Goal: Check status: Verify the current state of an ongoing process or item

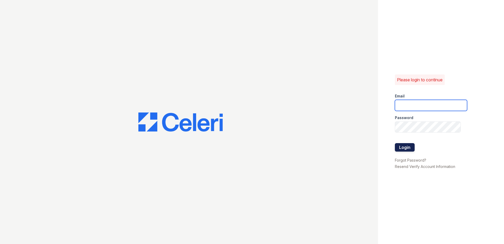
type input "summer.clark@trinity-pm.com"
click at [410, 146] on button "Login" at bounding box center [405, 147] width 20 height 8
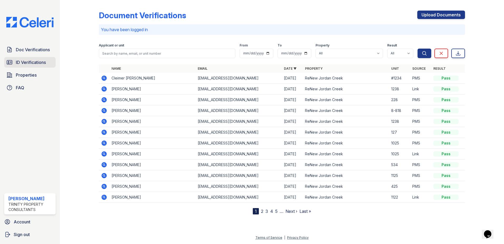
click at [35, 61] on span "ID Verifications" at bounding box center [31, 62] width 30 height 6
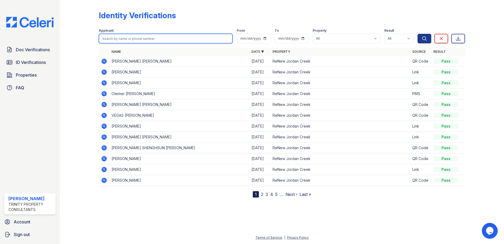
click at [124, 42] on input "search" at bounding box center [166, 38] width 134 height 9
type input "PAUL"
click at [417, 34] on button "Search" at bounding box center [424, 38] width 14 height 9
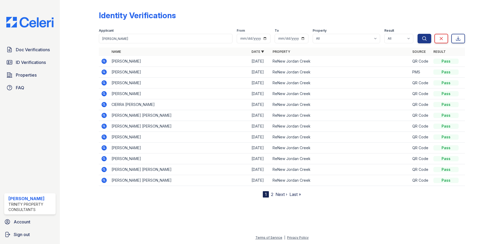
click at [126, 72] on td "Paul Ching" at bounding box center [179, 72] width 140 height 11
click at [102, 71] on icon at bounding box center [103, 71] width 5 height 5
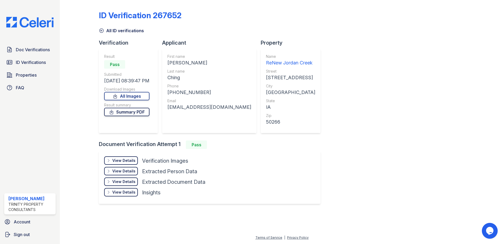
click at [120, 111] on link "Summary PDF" at bounding box center [126, 112] width 45 height 8
